Goal: Check status: Check status

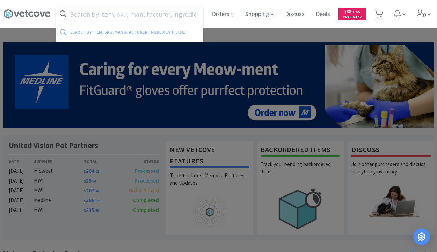
click at [164, 19] on input "text" at bounding box center [129, 14] width 147 height 16
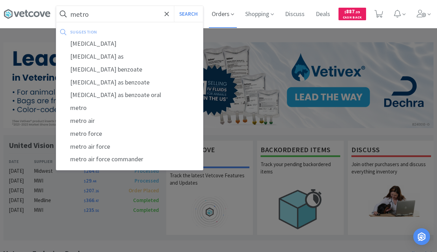
type input "metro"
click at [228, 16] on span "Orders" at bounding box center [223, 14] width 28 height 28
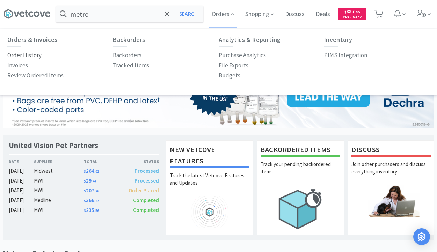
click at [36, 56] on p "Order History" at bounding box center [24, 55] width 34 height 9
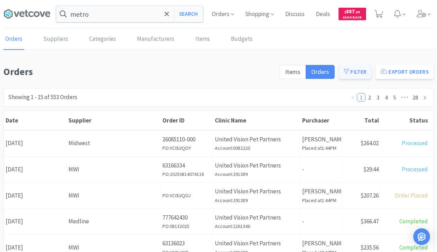
click at [356, 75] on button "Filter" at bounding box center [355, 72] width 32 height 14
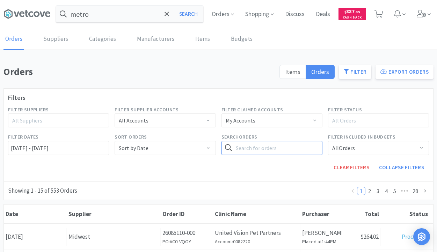
click at [240, 148] on input "text" at bounding box center [271, 148] width 101 height 14
type input "[MEDICAL_DATA]"
click at [301, 150] on button "Search" at bounding box center [308, 148] width 29 height 14
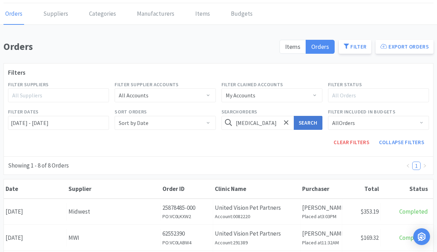
scroll to position [26, 0]
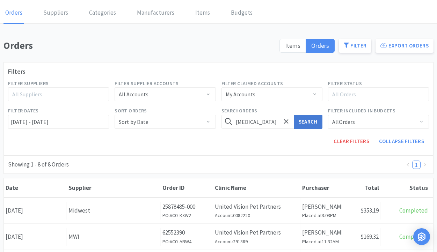
click at [311, 124] on button "Search" at bounding box center [308, 122] width 29 height 14
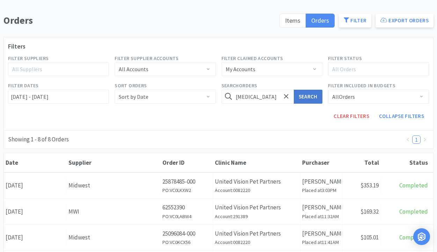
scroll to position [52, 0]
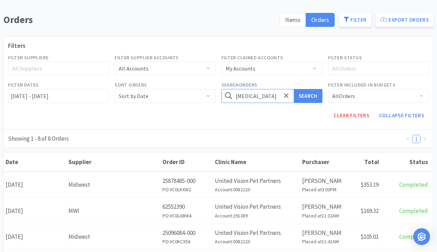
click at [275, 97] on input "[MEDICAL_DATA]" at bounding box center [271, 96] width 101 height 14
click at [296, 98] on button "Search" at bounding box center [308, 96] width 29 height 14
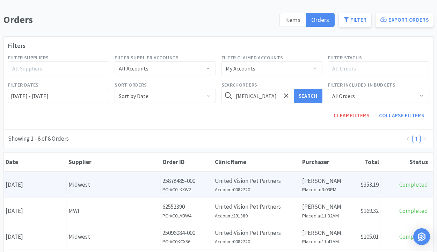
click at [134, 184] on div "Midwest" at bounding box center [113, 184] width 90 height 9
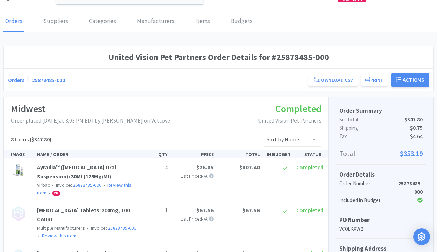
scroll to position [11, 0]
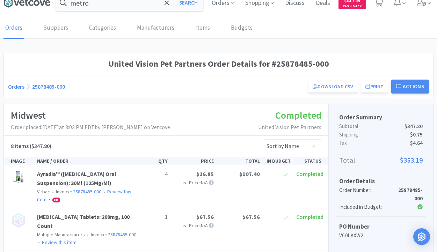
scroll to position [52, 0]
